Goal: Go to known website: Access a specific website the user already knows

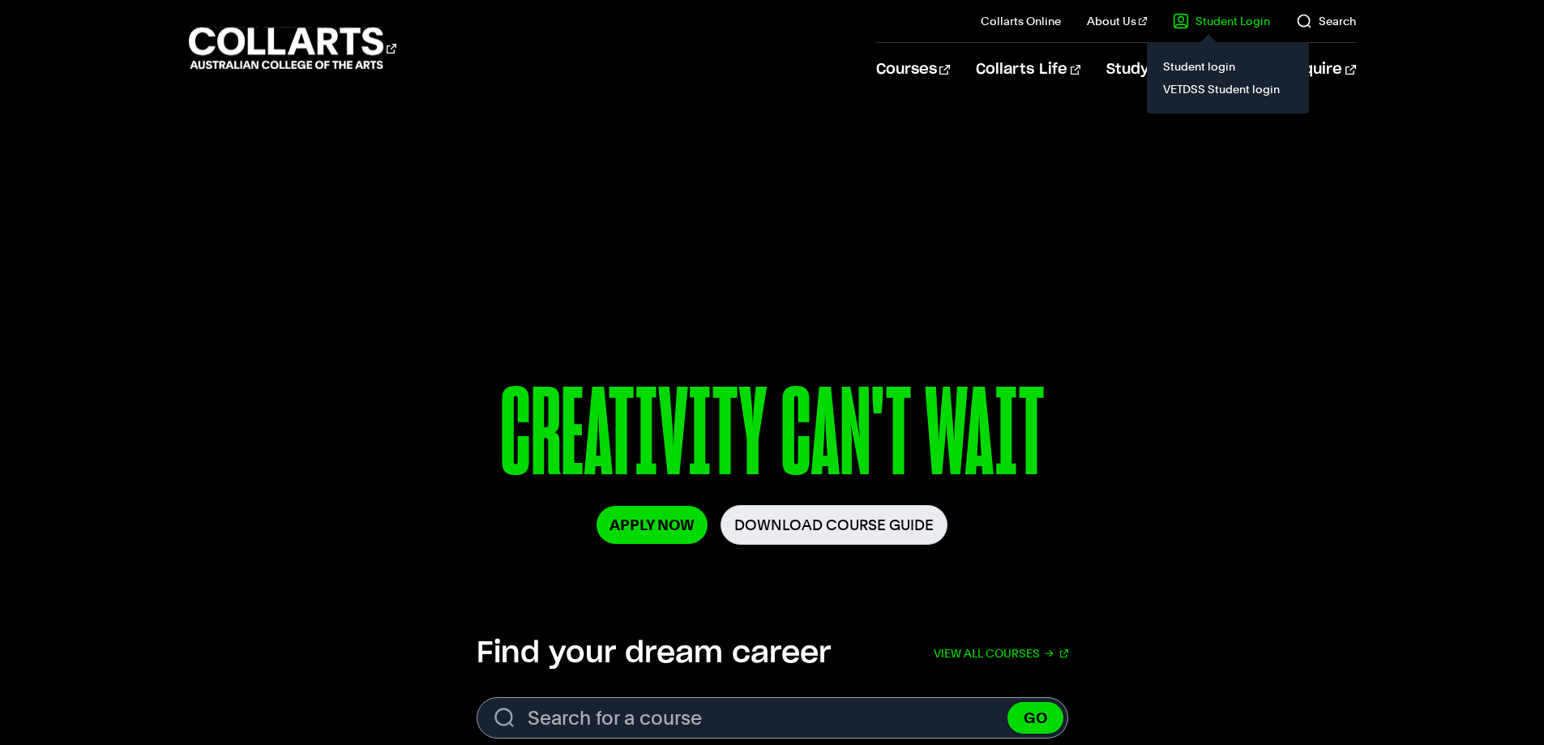
click at [1206, 20] on link "Student Login" at bounding box center [1221, 21] width 97 height 16
click at [1194, 62] on link "Student login" at bounding box center [1228, 66] width 136 height 23
click at [1218, 55] on link "Student login" at bounding box center [1228, 66] width 136 height 23
